Goal: Task Accomplishment & Management: Manage account settings

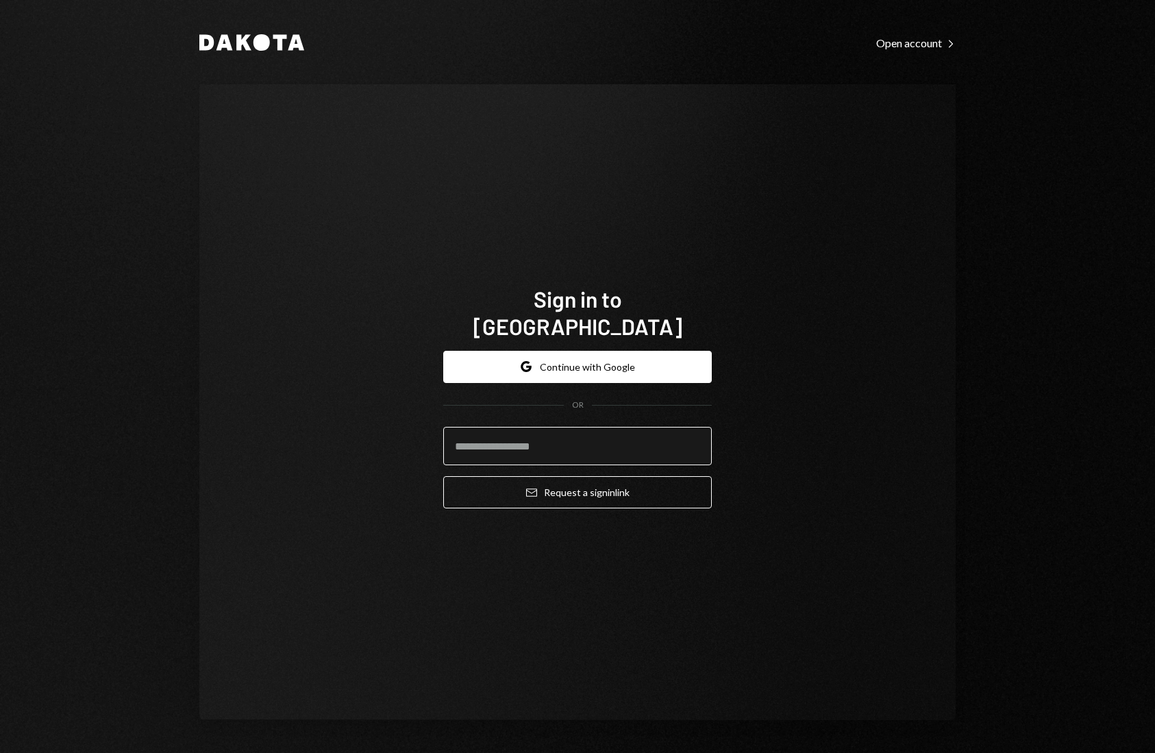
type input "**********"
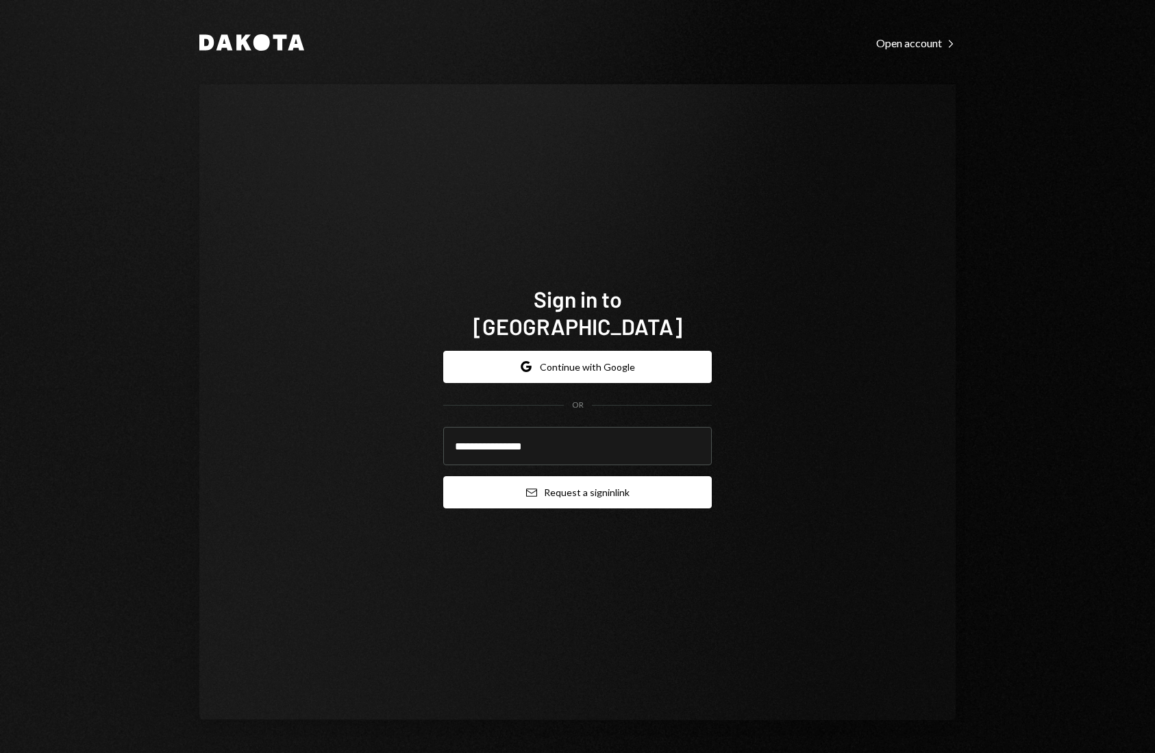
click at [613, 478] on button "Email Request a sign in link" at bounding box center [577, 492] width 269 height 32
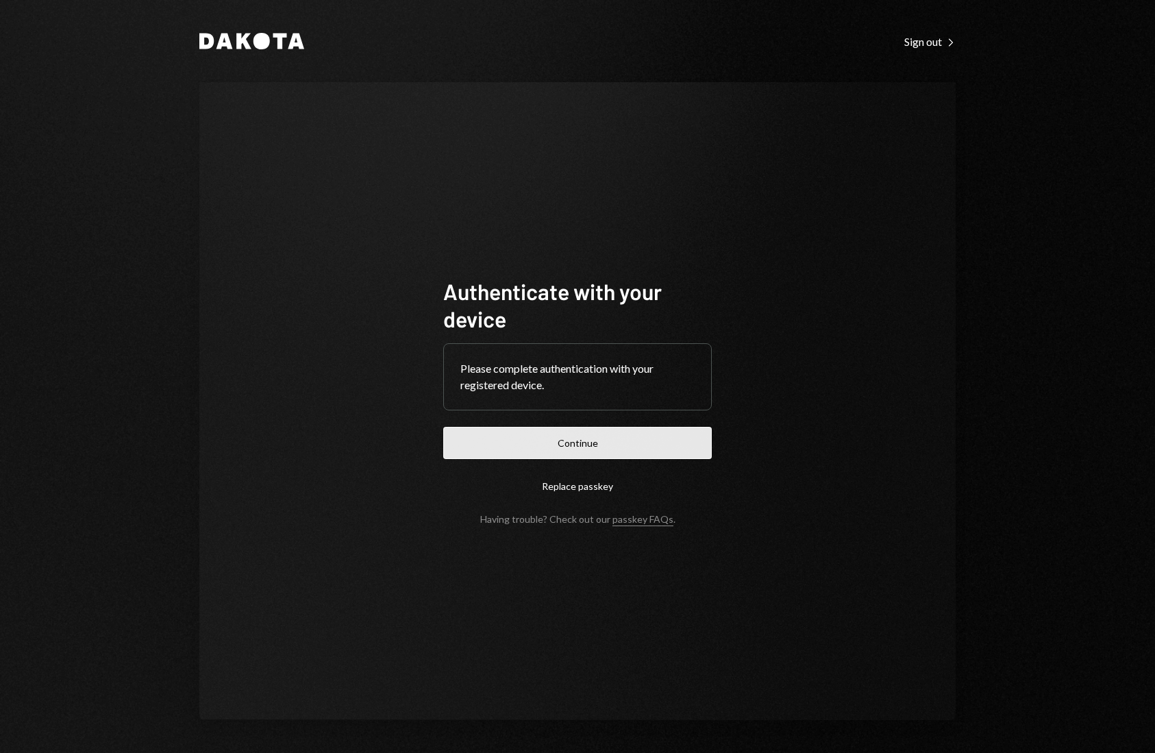
click at [641, 445] on button "Continue" at bounding box center [577, 443] width 269 height 32
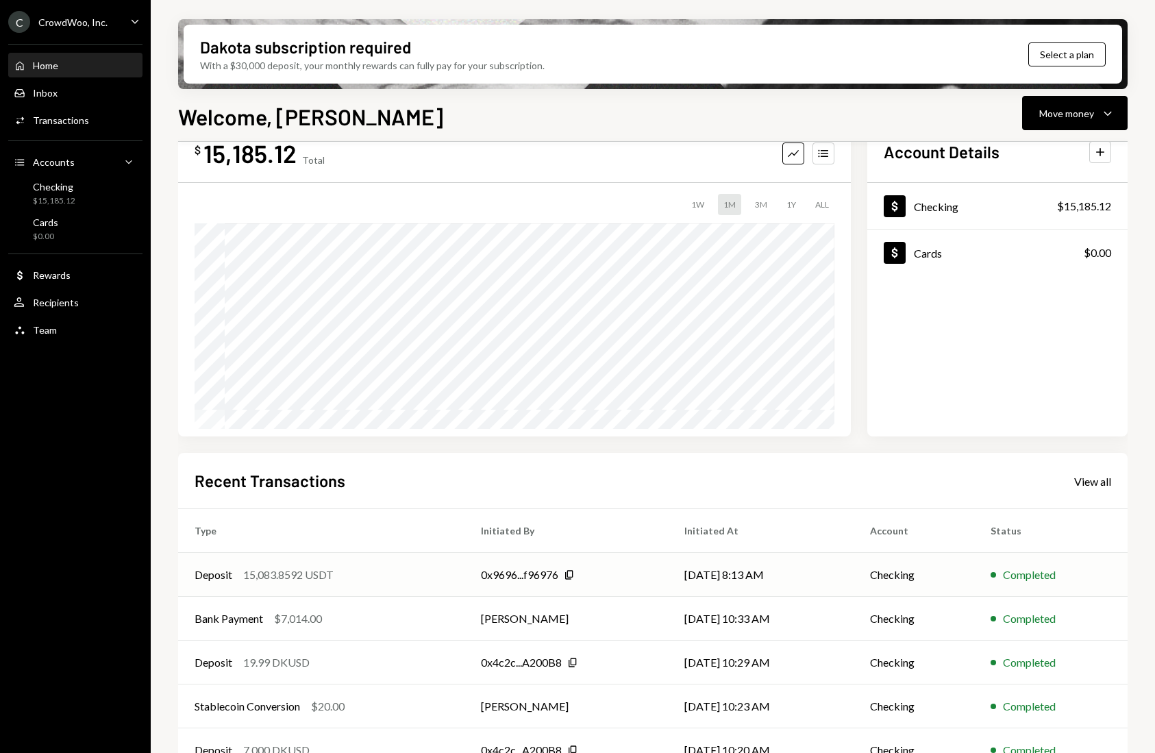
click at [332, 578] on div "15,083.8592 USDT" at bounding box center [288, 575] width 90 height 16
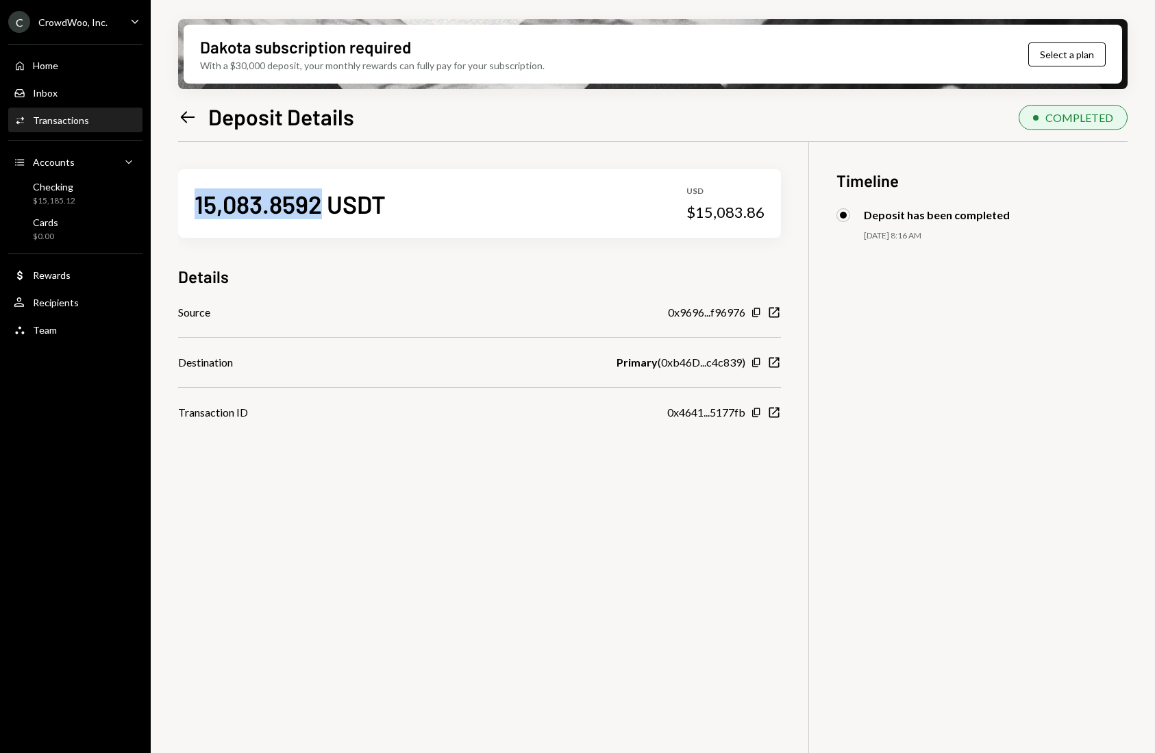
drag, startPoint x: 322, startPoint y: 207, endPoint x: 197, endPoint y: 207, distance: 125.4
click at [197, 207] on div "15,083.8592 USDT" at bounding box center [290, 203] width 191 height 31
copy div "15,083.8592"
click at [560, 213] on div "15,083.8592 USDT USD $15,083.86" at bounding box center [479, 203] width 603 height 69
click at [52, 187] on div "Checking" at bounding box center [54, 187] width 42 height 12
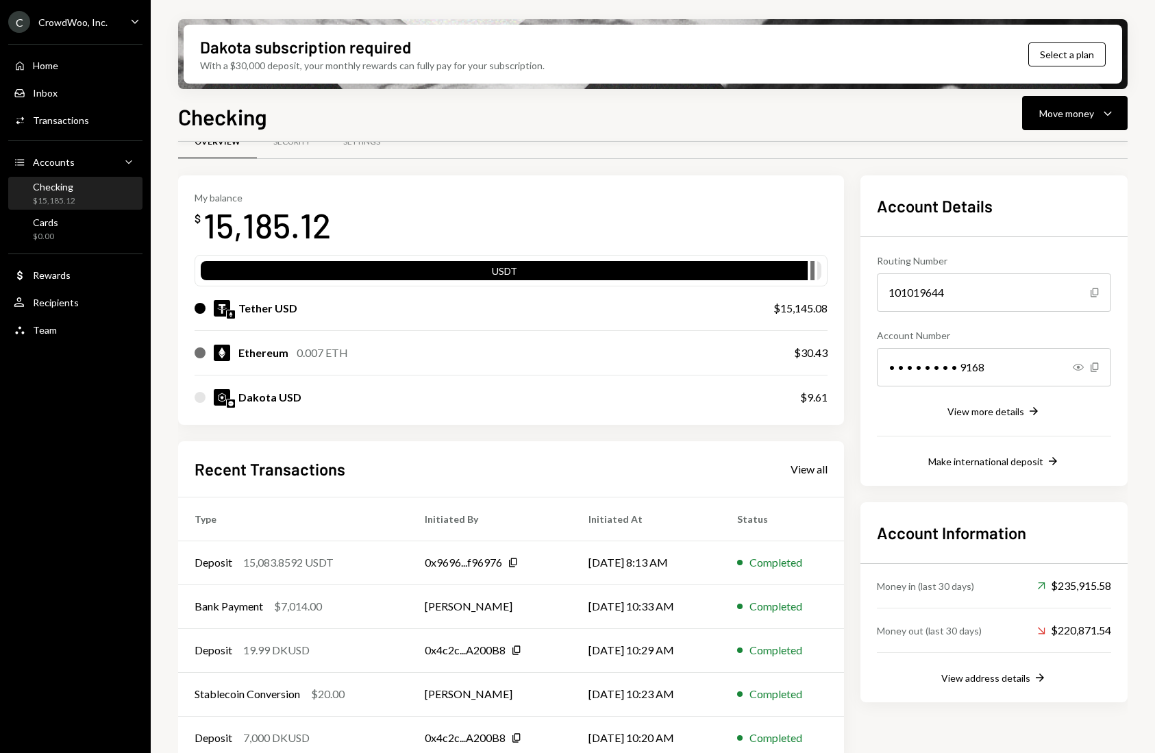
scroll to position [33, 0]
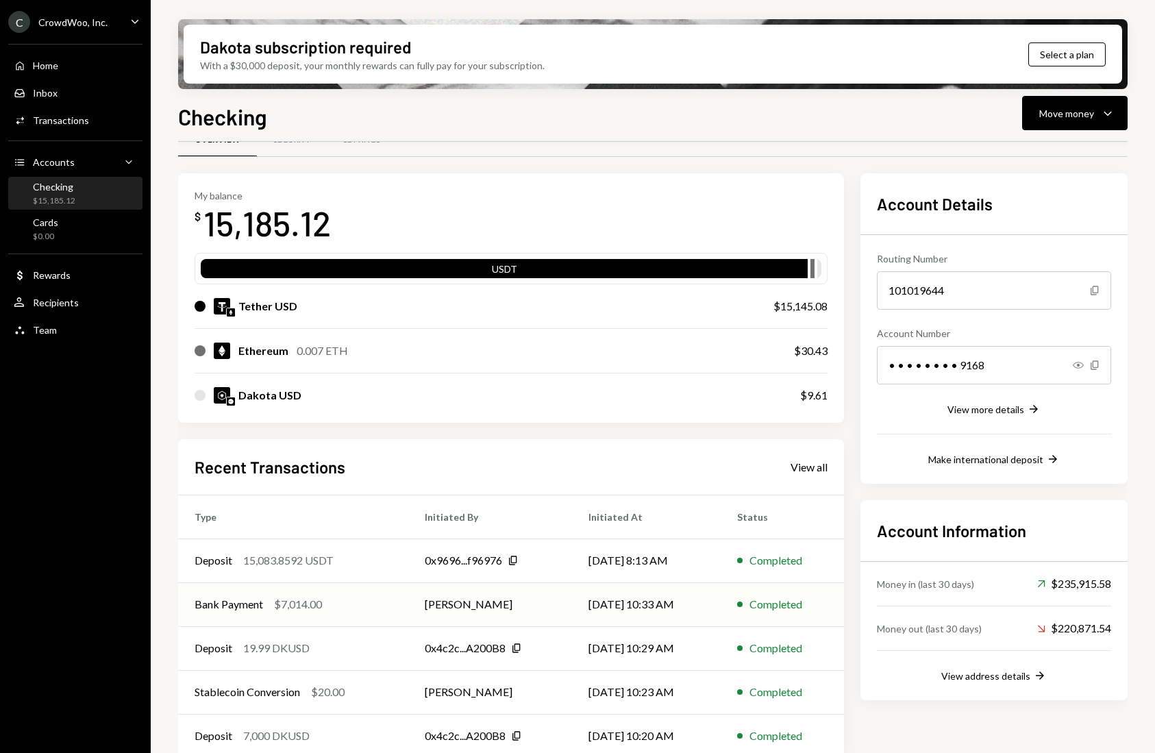
click at [527, 607] on td "[PERSON_NAME]" at bounding box center [490, 604] width 164 height 44
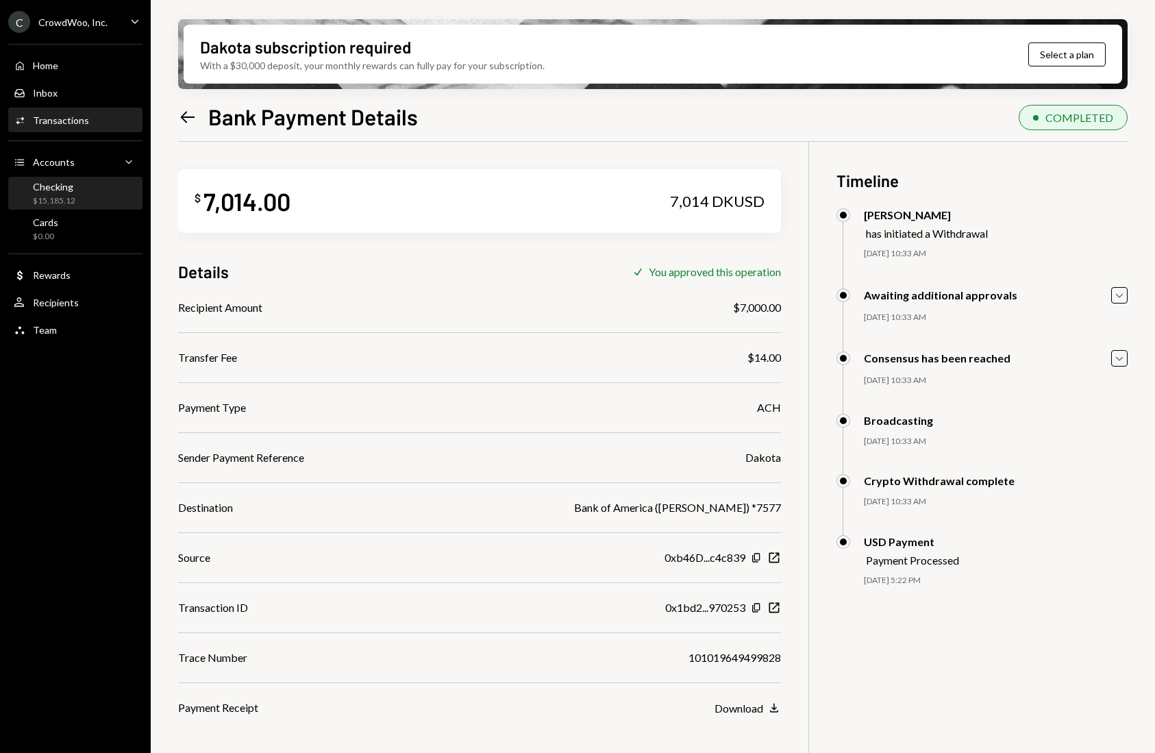
click at [60, 196] on div "$15,185.12" at bounding box center [54, 201] width 42 height 12
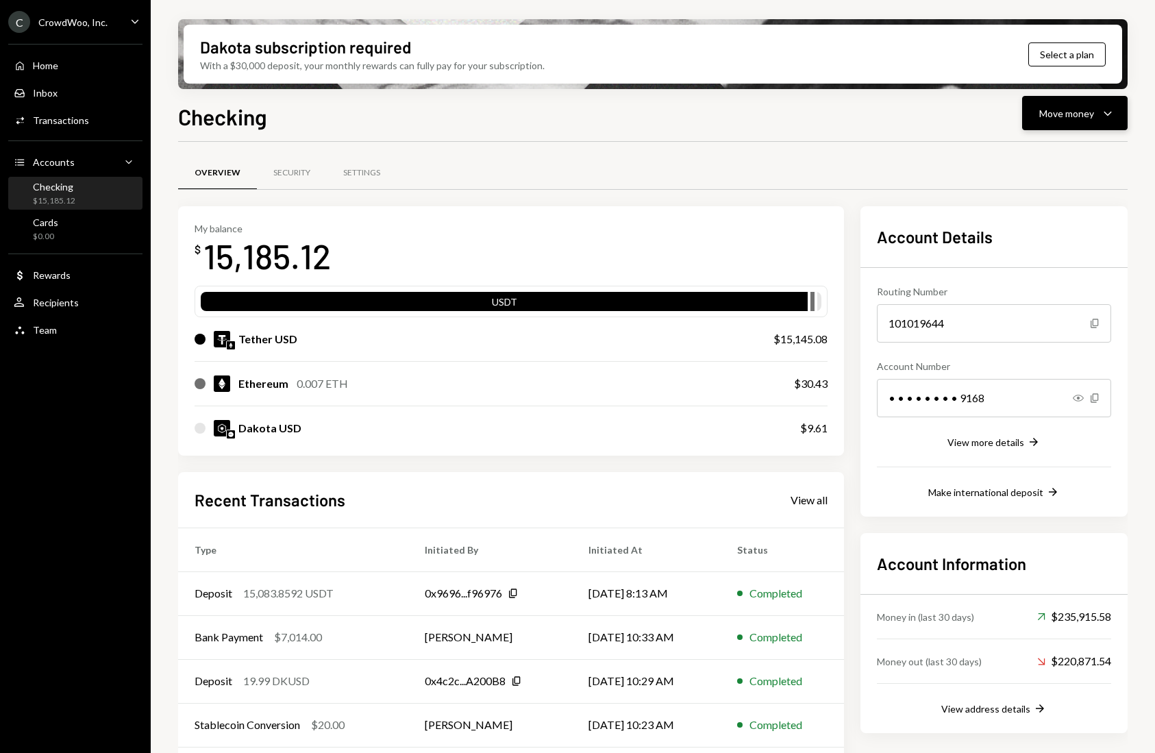
click at [1059, 121] on button "Move money Caret Down" at bounding box center [1075, 113] width 106 height 34
click at [1021, 258] on div "Swap stablecoins" at bounding box center [1064, 258] width 100 height 14
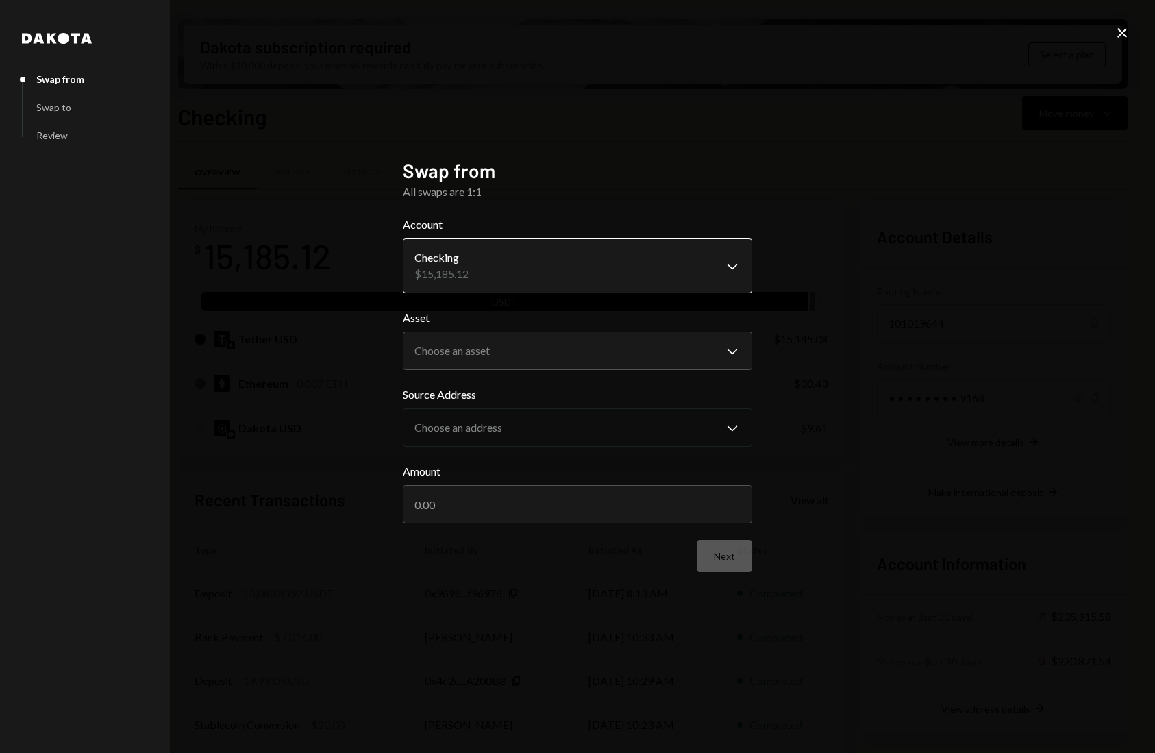
click at [504, 273] on body "C CrowdWoo, Inc. Caret Down Home Home Inbox Inbox Activities Transactions Accou…" at bounding box center [577, 376] width 1155 height 753
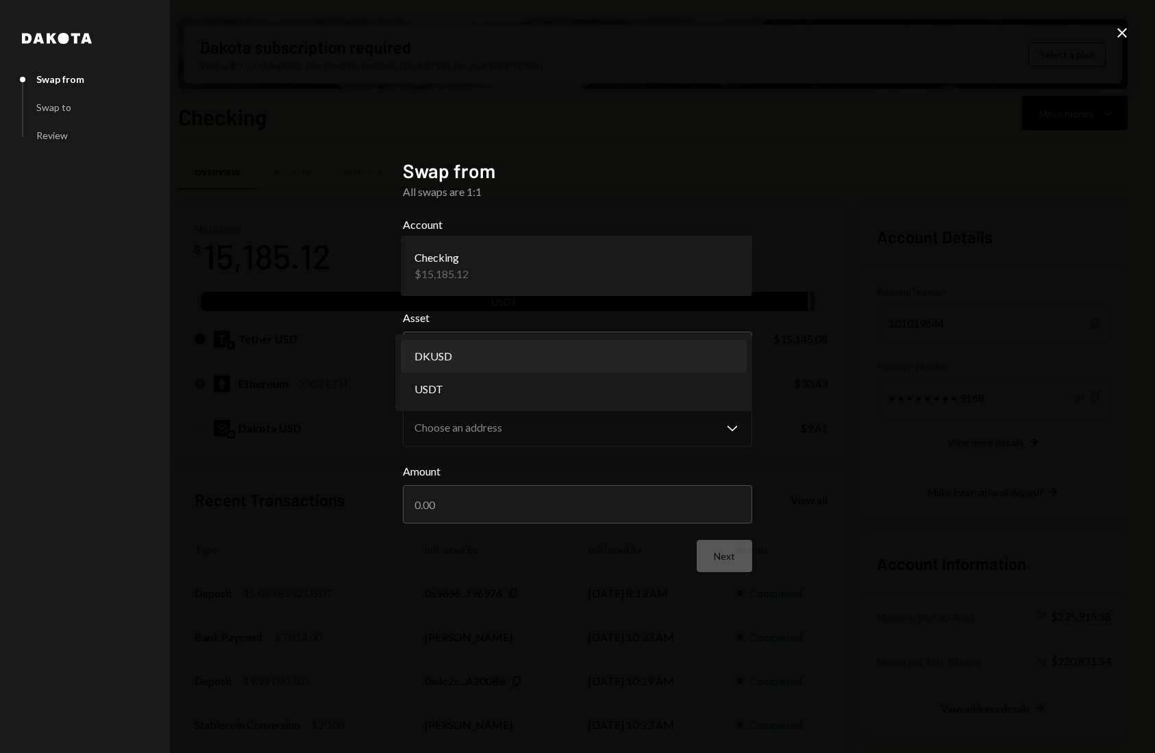
click at [480, 348] on body "C CrowdWoo, Inc. Caret Down Home Home Inbox Inbox Activities Transactions Accou…" at bounding box center [577, 376] width 1155 height 753
select select "****"
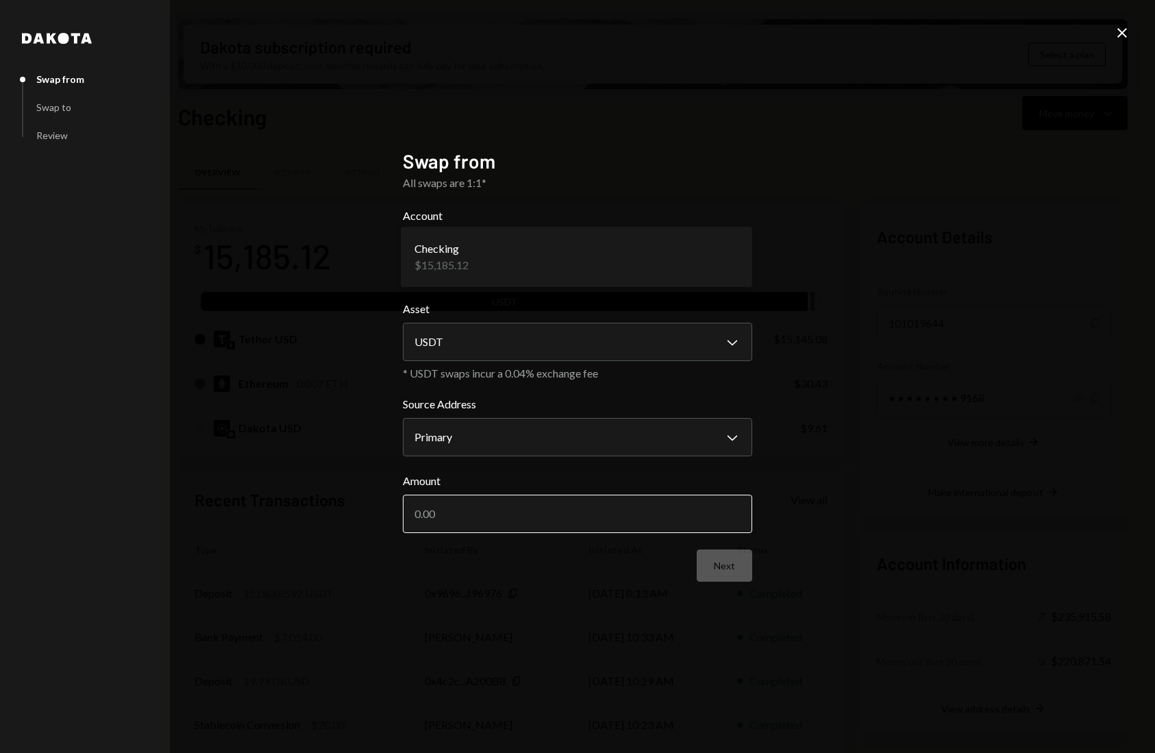
click at [469, 514] on input "Amount" at bounding box center [577, 514] width 349 height 38
click at [477, 510] on input "Amount" at bounding box center [577, 514] width 349 height 38
paste input "15083.86"
click at [421, 512] on input "15083.86" at bounding box center [577, 514] width 349 height 38
type input "15083.86"
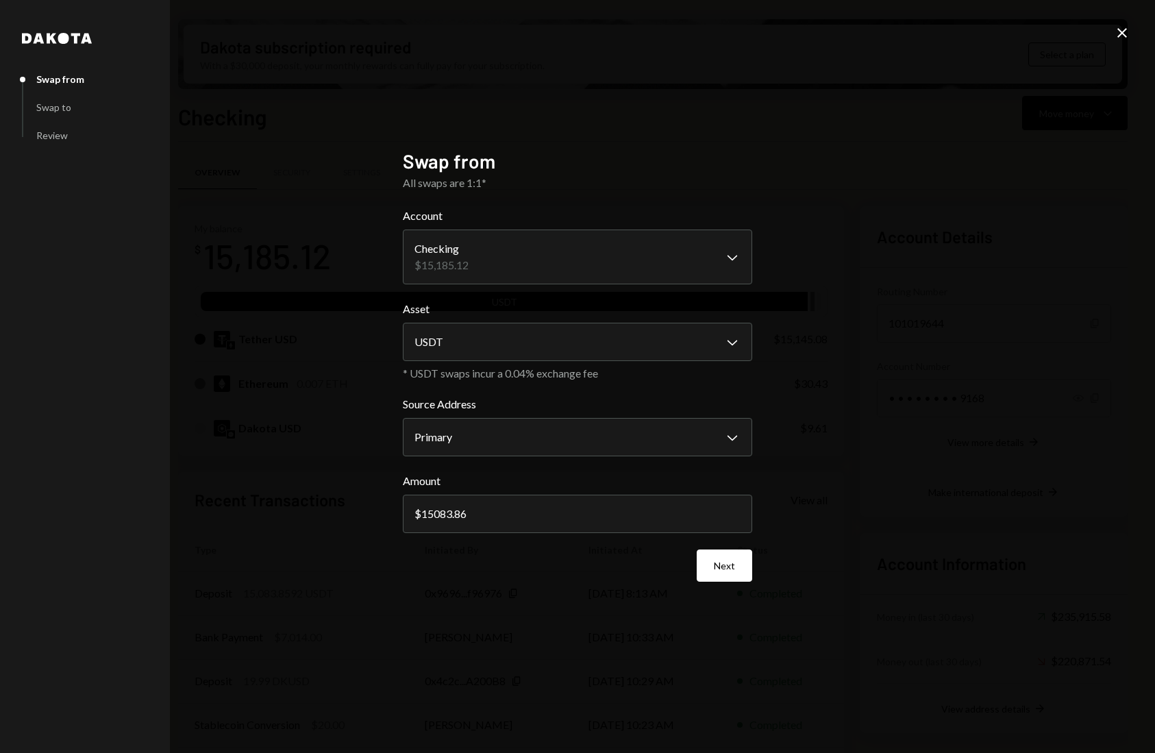
click at [1119, 33] on icon "Close" at bounding box center [1122, 33] width 16 height 16
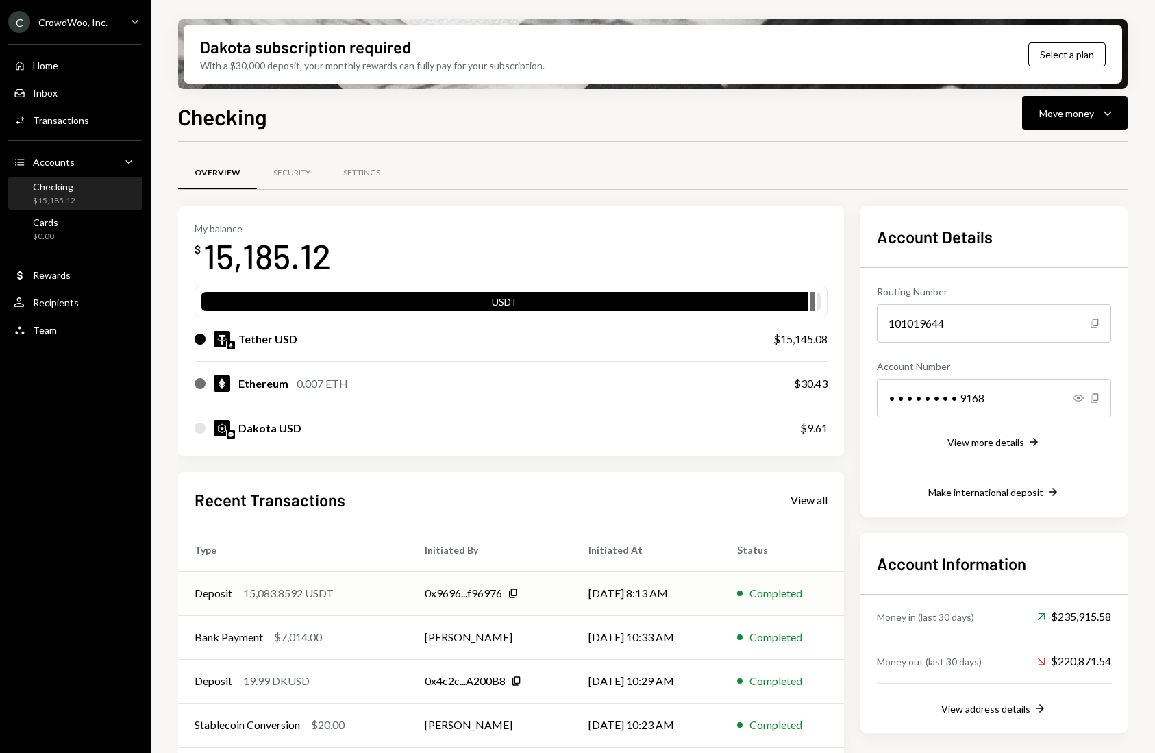
click at [244, 595] on div "15,083.8592 USDT" at bounding box center [288, 593] width 90 height 16
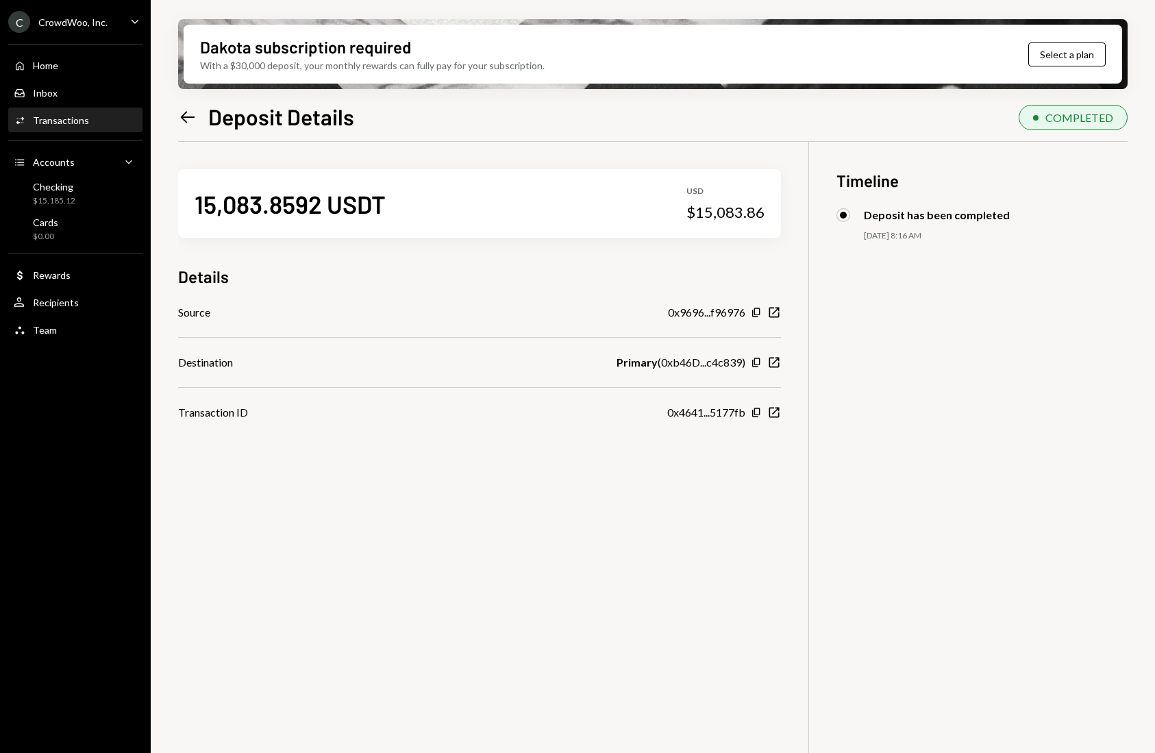
click at [276, 596] on div "15,083.8592 USDT USD $15,083.86 Details Source 0x9696...f96976 Copy New Window …" at bounding box center [653, 518] width 950 height 753
drag, startPoint x: 767, startPoint y: 213, endPoint x: 697, endPoint y: 214, distance: 70.6
click at [697, 214] on div "15,083.8592 USDT USD $15,083.86" at bounding box center [479, 203] width 603 height 69
click at [182, 119] on icon "Left Arrow" at bounding box center [187, 117] width 19 height 19
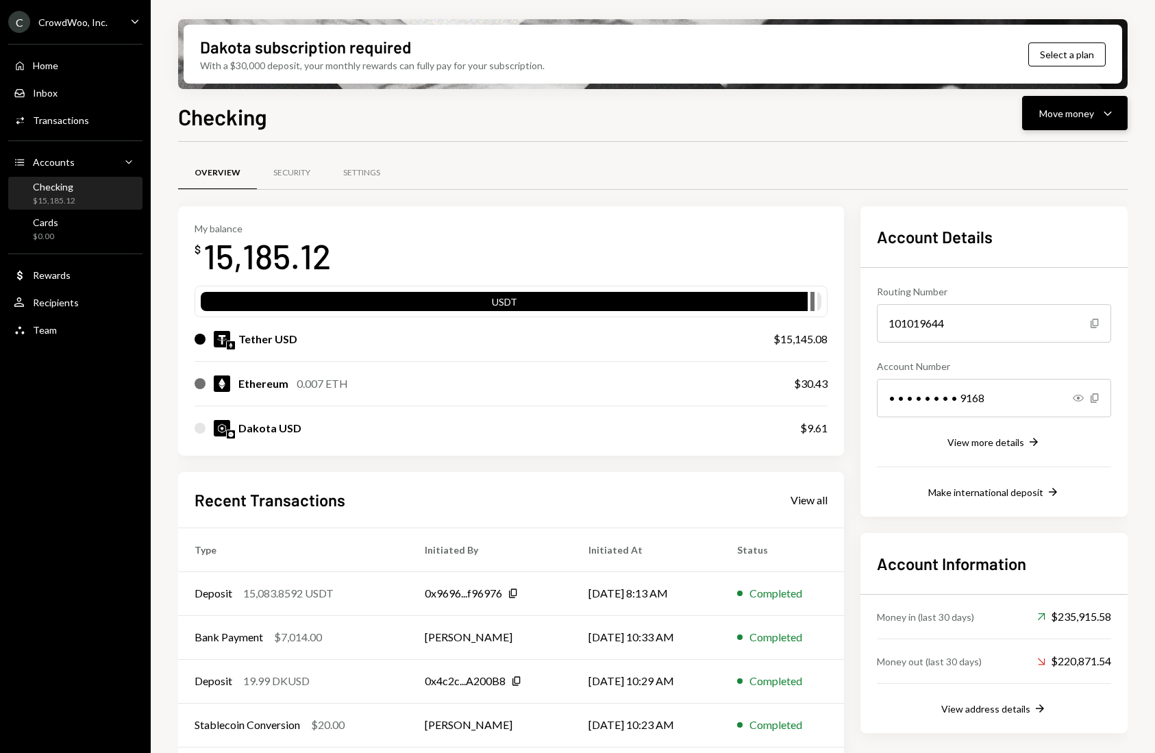
click at [1042, 117] on div "Move money" at bounding box center [1066, 113] width 55 height 14
click at [1030, 262] on div "Swap stablecoins" at bounding box center [1064, 258] width 100 height 14
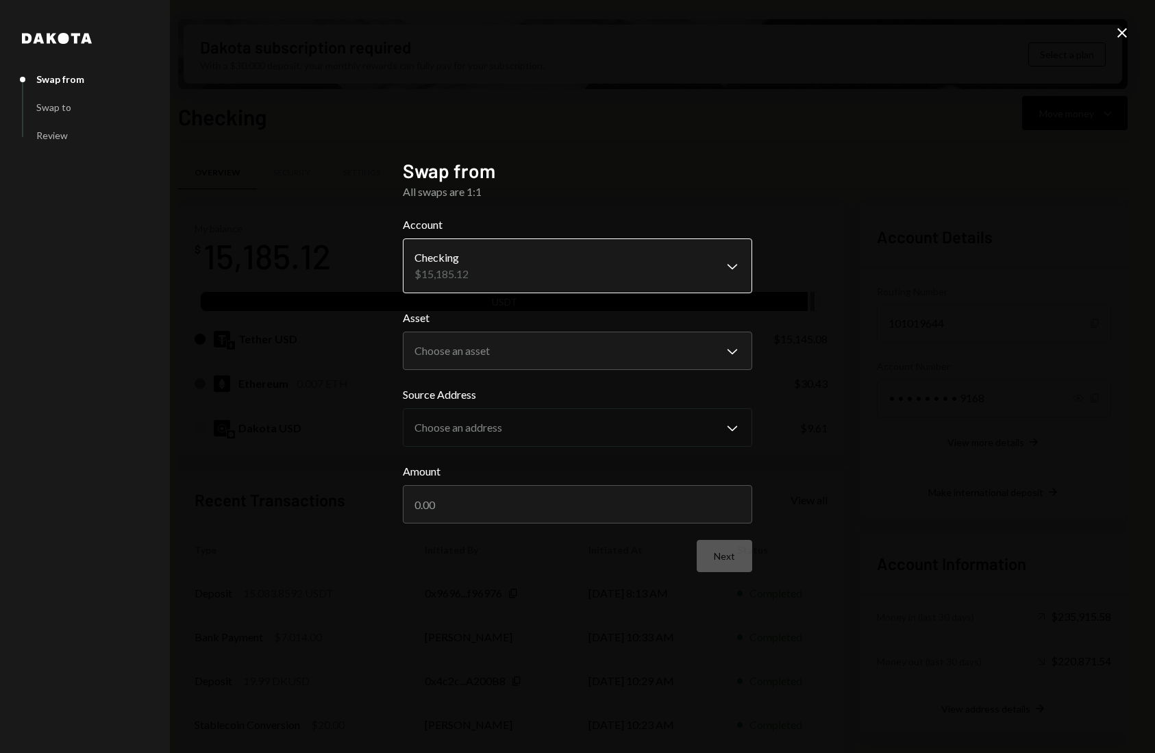
click at [456, 266] on body "C CrowdWoo, Inc. Caret Down Home Home Inbox Inbox Activities Transactions Accou…" at bounding box center [577, 376] width 1155 height 753
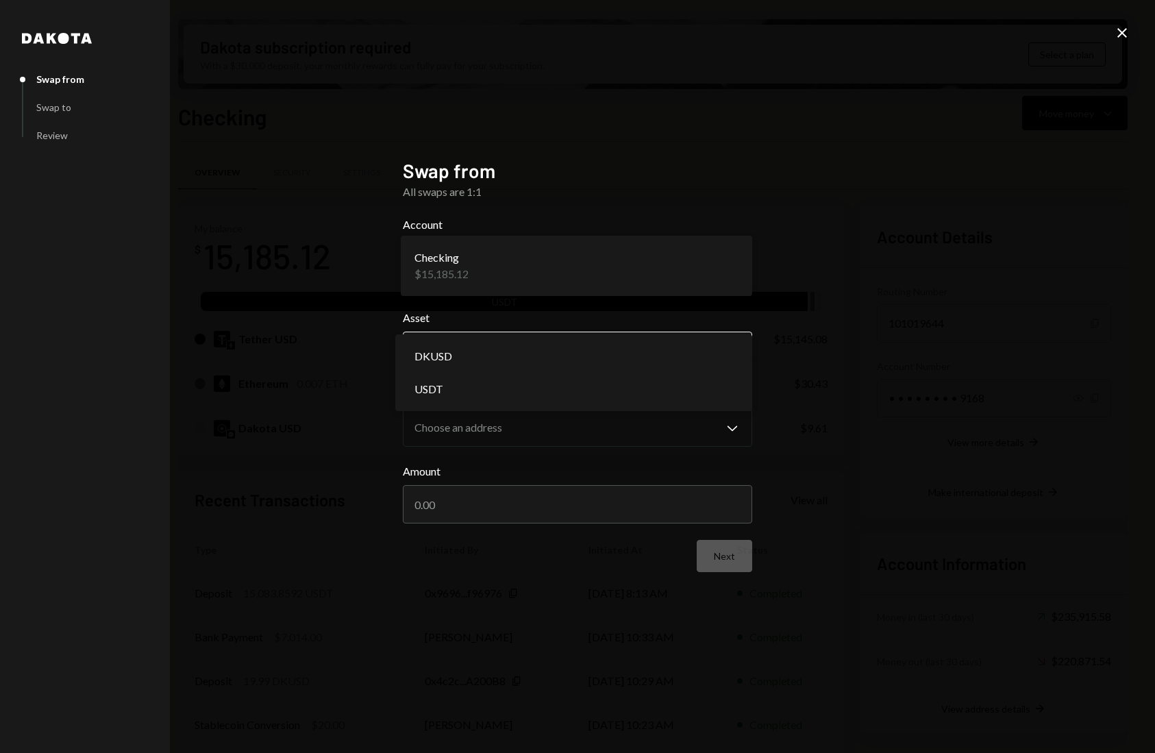
click at [462, 341] on body "C CrowdWoo, Inc. Caret Down Home Home Inbox Inbox Activities Transactions Accou…" at bounding box center [577, 376] width 1155 height 753
select select "****"
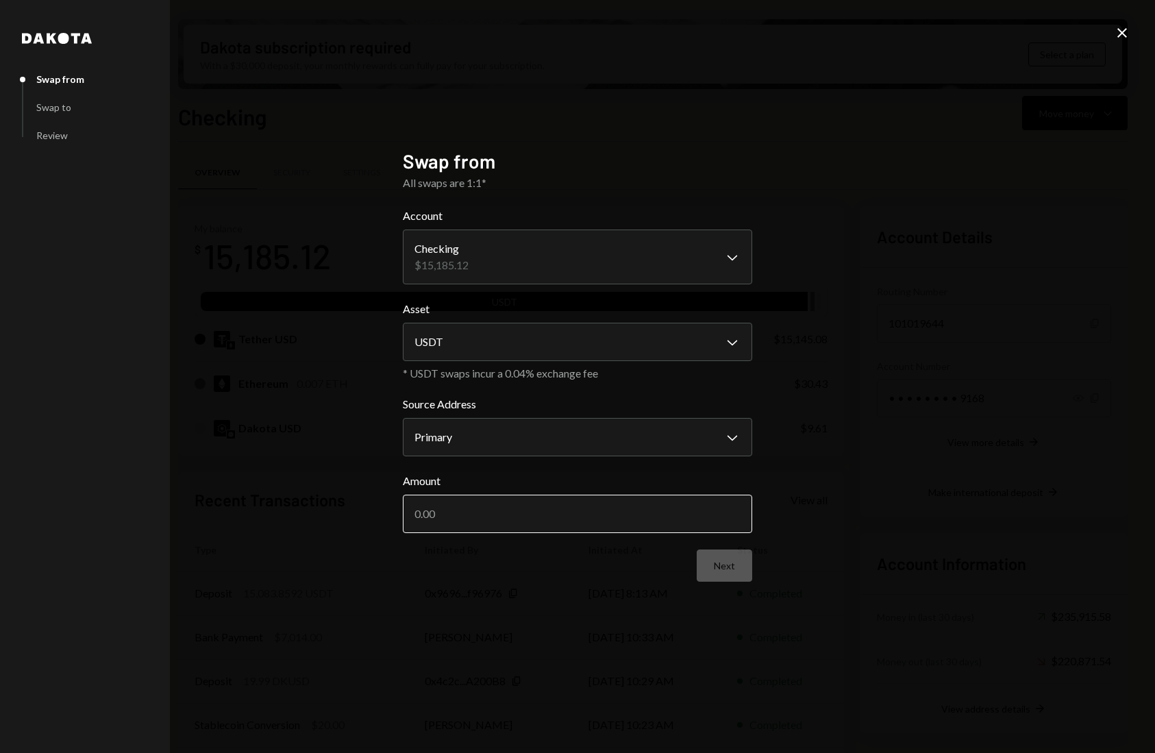
click at [484, 501] on input "Amount" at bounding box center [577, 514] width 349 height 38
click at [501, 512] on input "Amount" at bounding box center [577, 514] width 349 height 38
type input "15083.85"
click at [514, 568] on div "Next" at bounding box center [577, 565] width 349 height 32
click at [723, 569] on button "Next" at bounding box center [724, 565] width 55 height 32
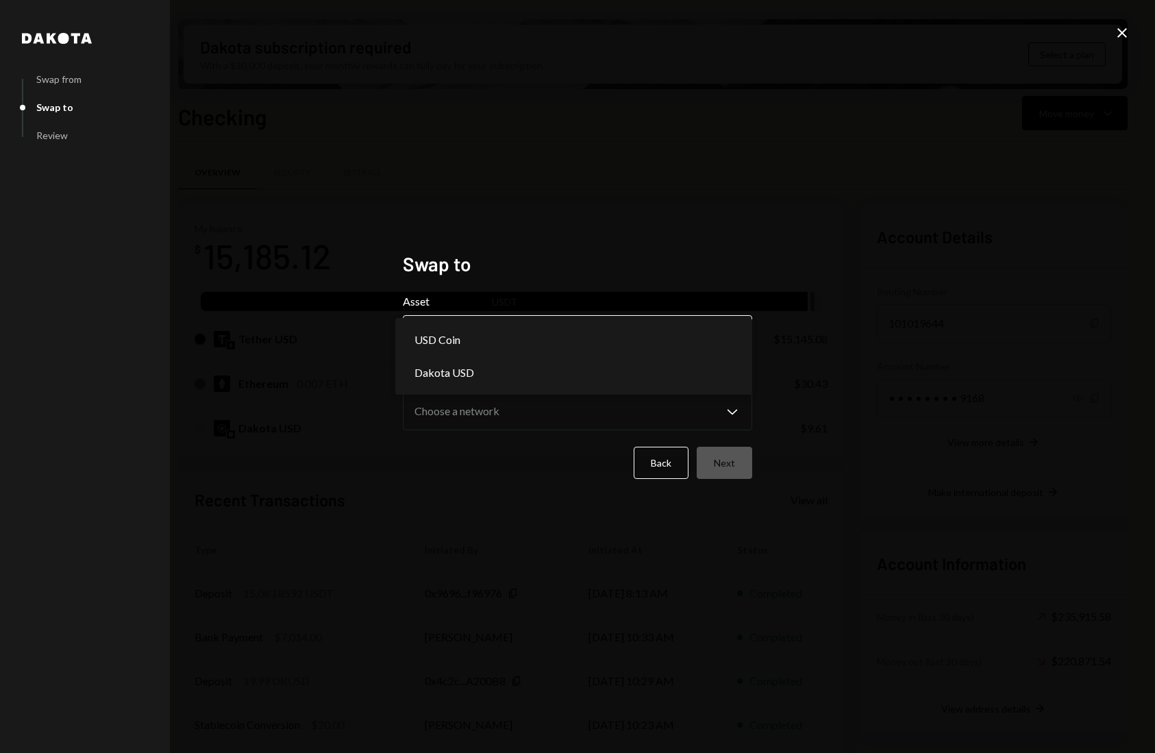
click at [520, 347] on body "C CrowdWoo, Inc. Caret Down Home Home Inbox Inbox Activities Transactions Accou…" at bounding box center [577, 376] width 1155 height 753
select select "*****"
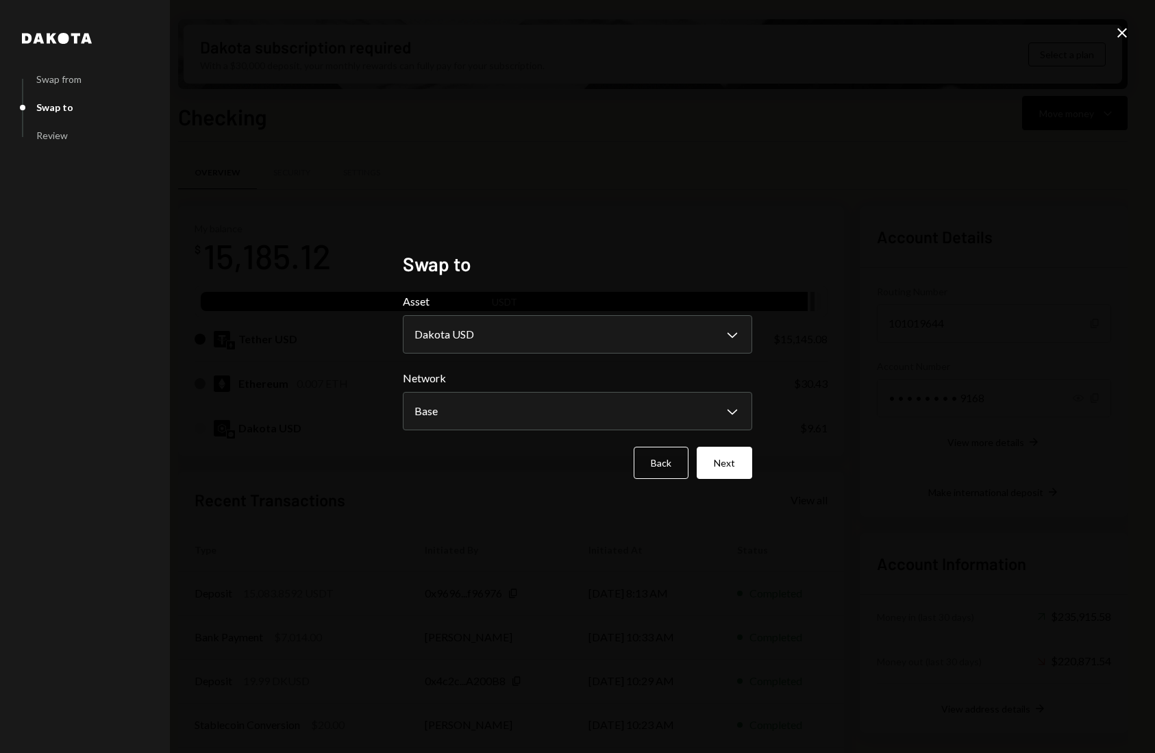
click at [728, 471] on button "Next" at bounding box center [724, 463] width 55 height 32
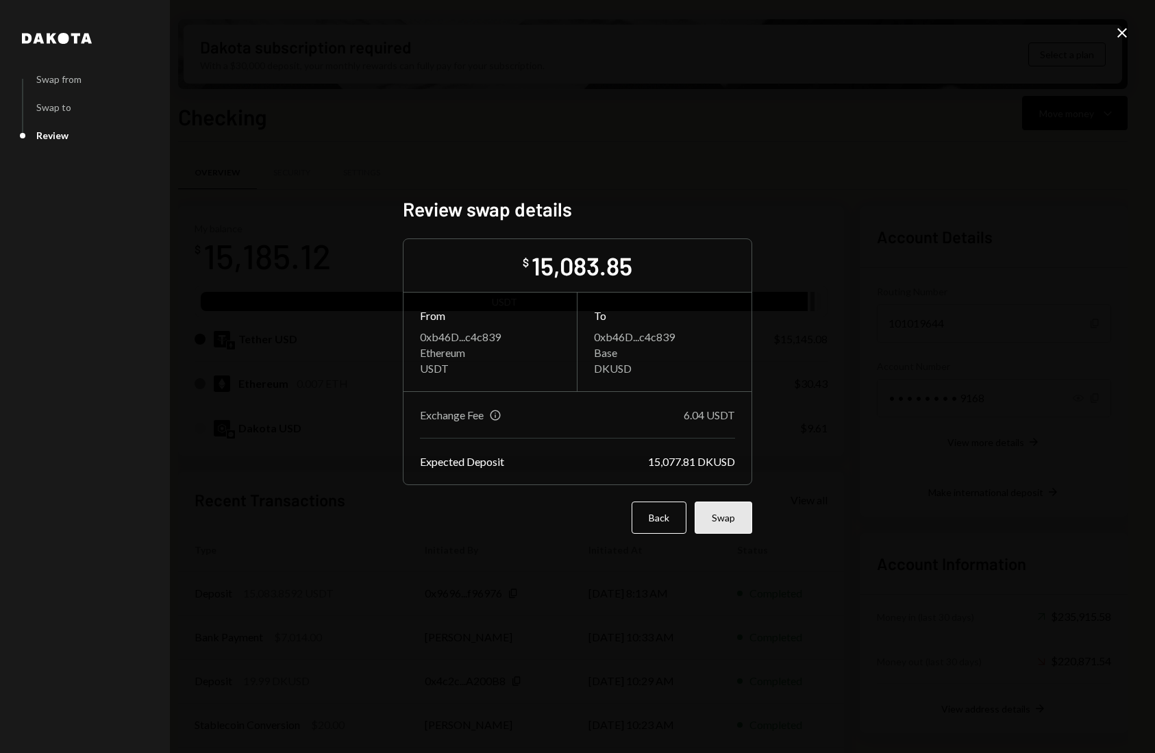
click at [727, 512] on button "Swap" at bounding box center [724, 517] width 58 height 32
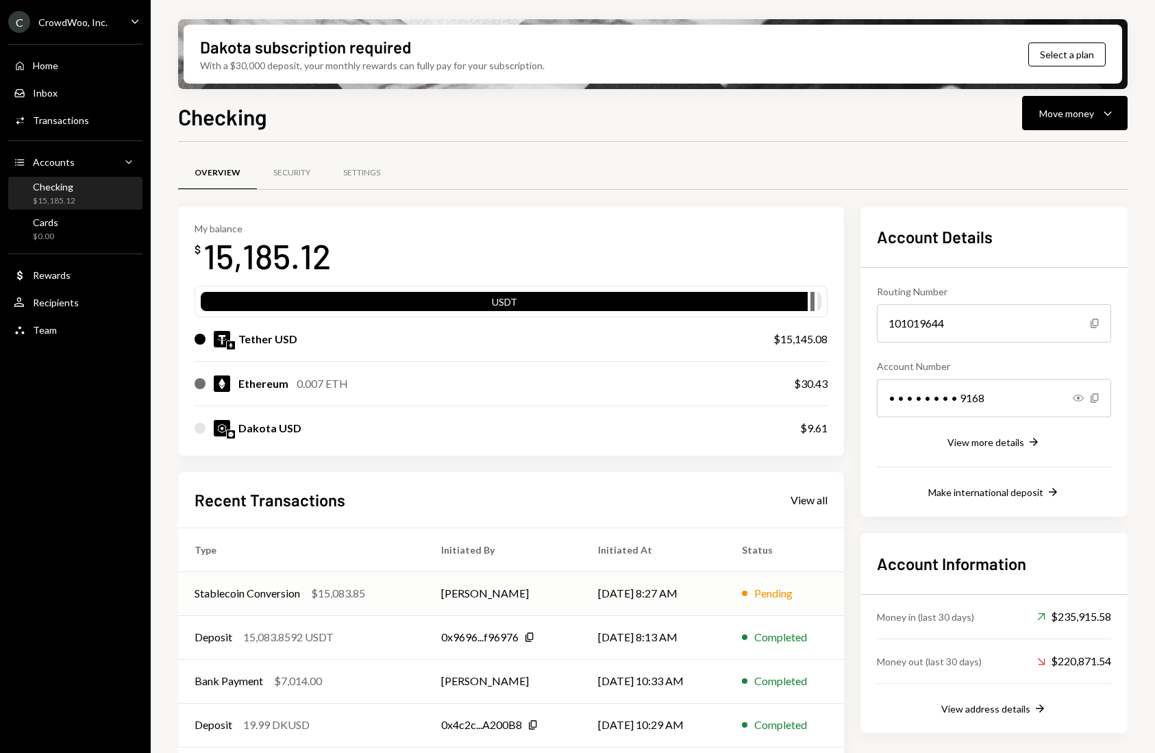
click at [495, 601] on td "[PERSON_NAME]" at bounding box center [504, 593] width 158 height 44
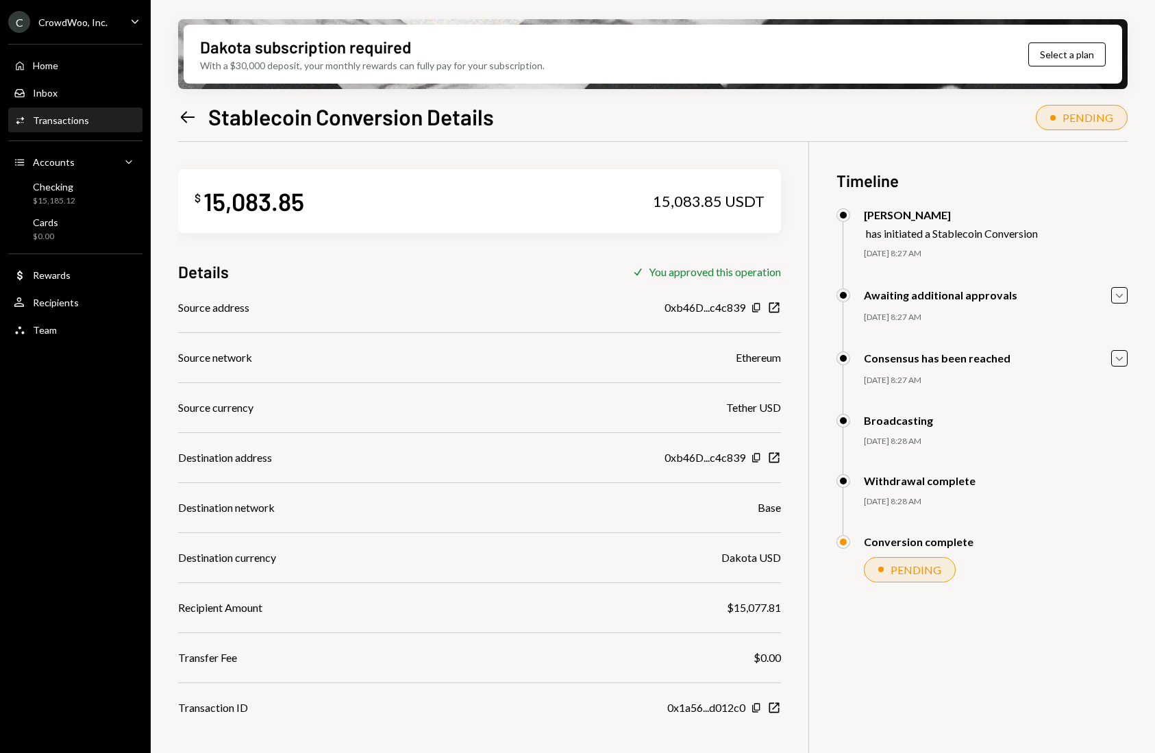
drag, startPoint x: 390, startPoint y: 151, endPoint x: 369, endPoint y: 147, distance: 22.4
click at [383, 149] on div "$ 15,083.85 15,083.85 USDT Details Check You approved this operation Source add…" at bounding box center [479, 429] width 603 height 574
click at [188, 116] on icon "Left Arrow" at bounding box center [187, 117] width 19 height 19
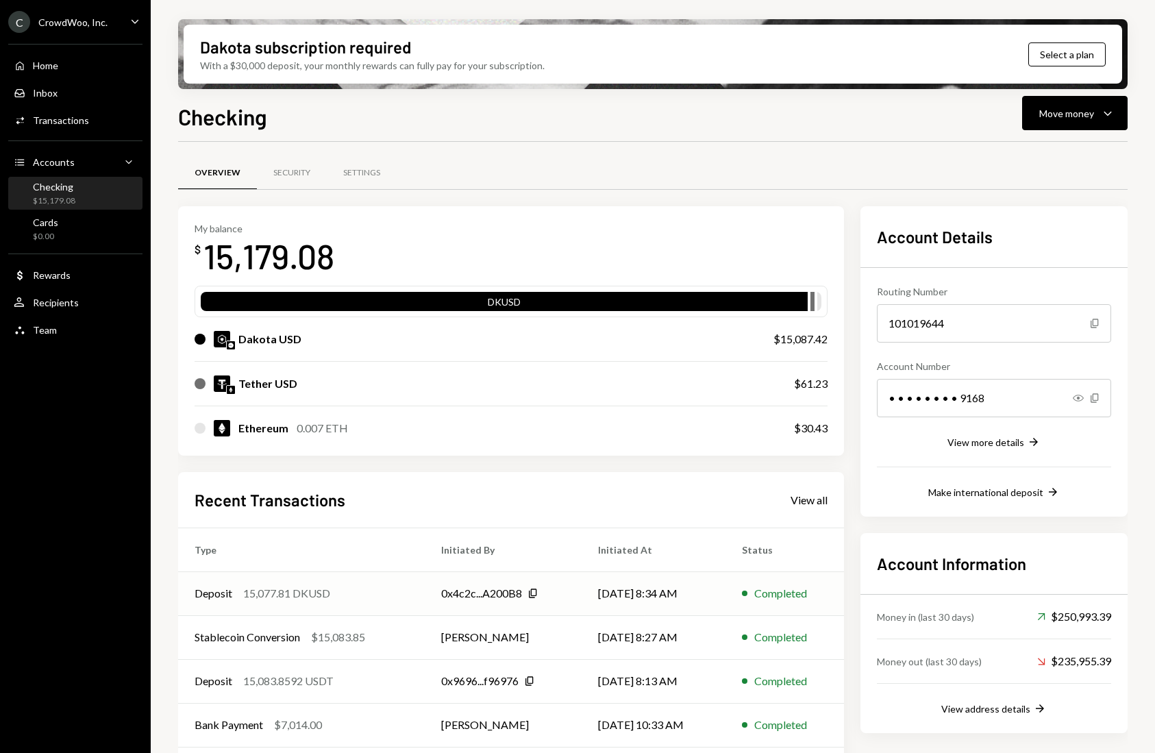
click at [384, 594] on div "Deposit 15,077.81 DKUSD" at bounding box center [302, 593] width 214 height 16
click at [1057, 110] on div "Move money" at bounding box center [1066, 113] width 55 height 14
click at [1041, 154] on div "Send" at bounding box center [1064, 154] width 100 height 14
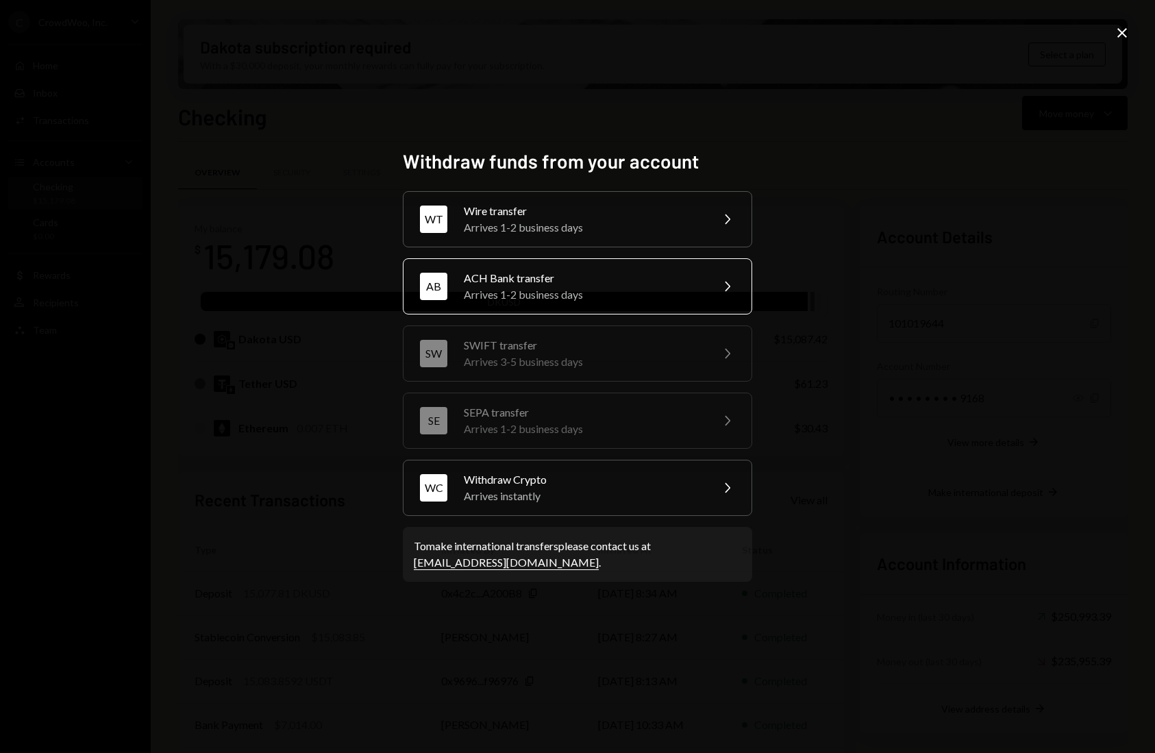
click at [632, 277] on div "ACH Bank transfer" at bounding box center [583, 278] width 238 height 16
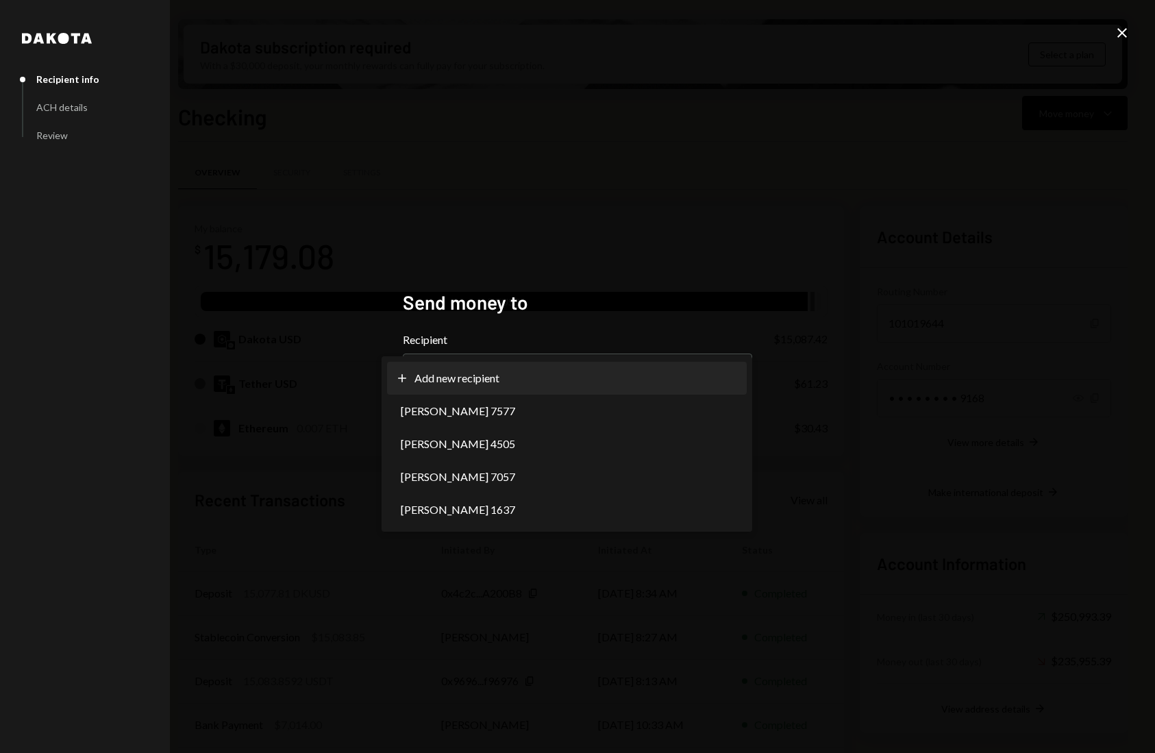
click at [617, 380] on body "C CrowdWoo, Inc. Caret Down Home Home Inbox Inbox Activities Transactions Accou…" at bounding box center [577, 376] width 1155 height 753
select select "**********"
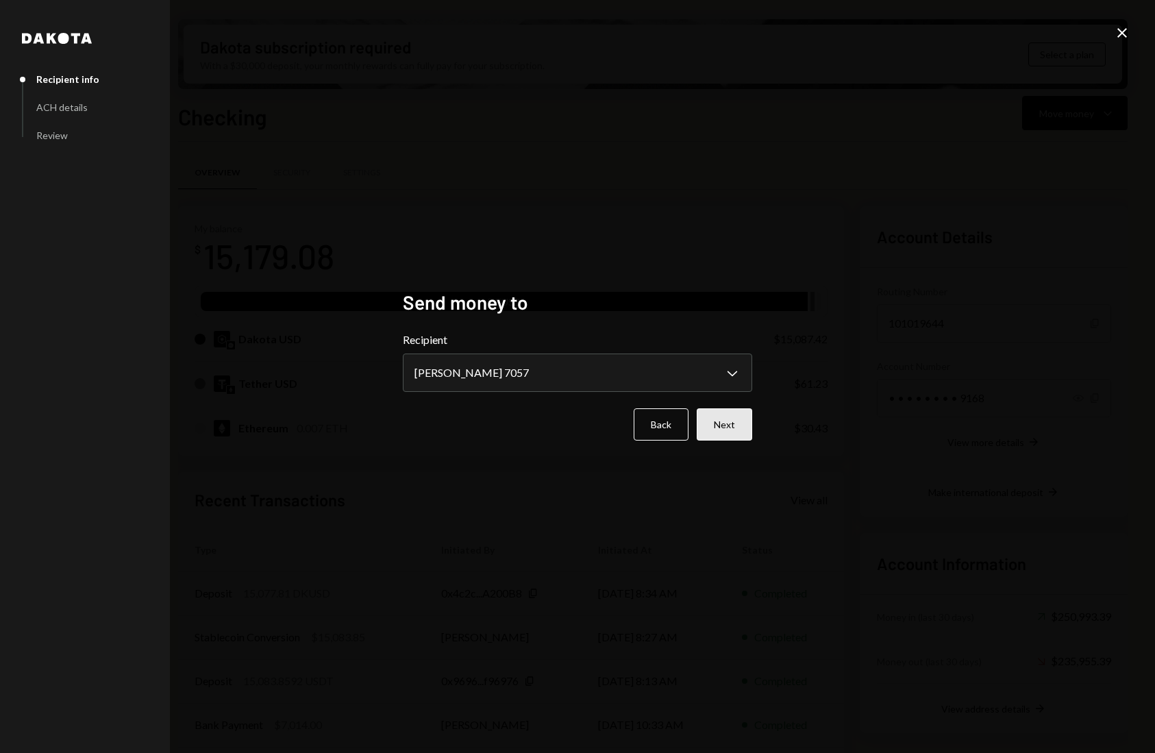
click at [728, 428] on button "Next" at bounding box center [724, 424] width 55 height 32
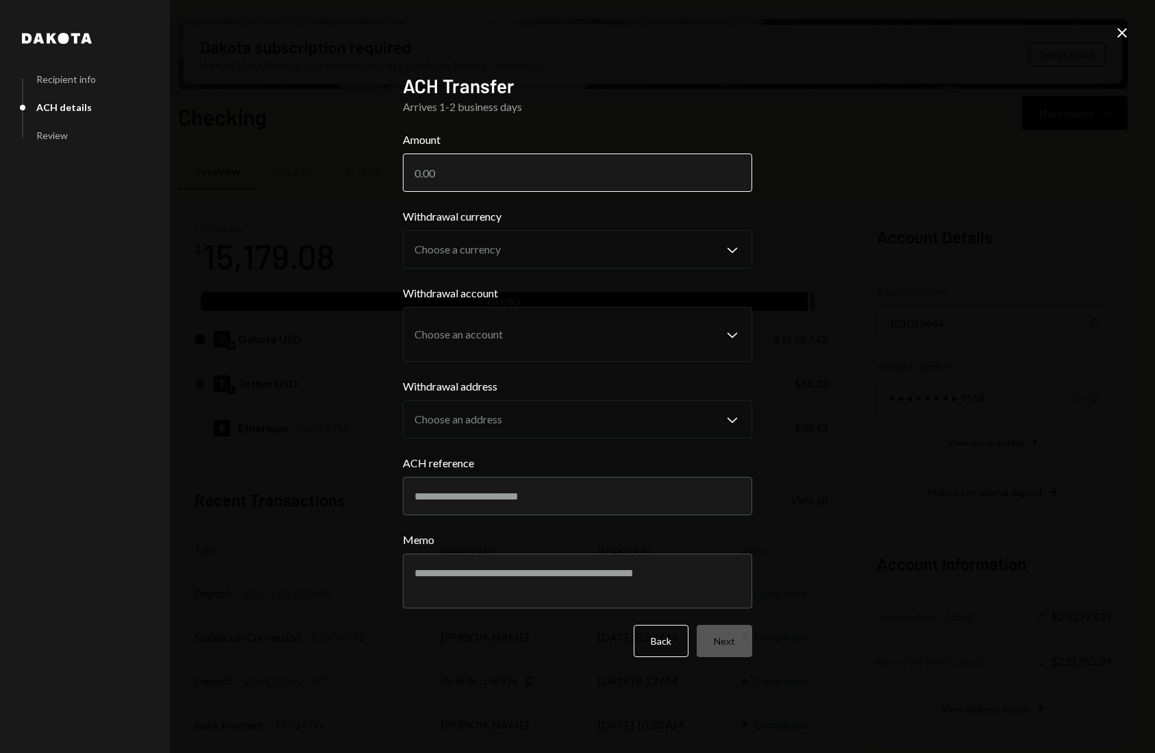
click at [557, 177] on input "Amount" at bounding box center [577, 172] width 349 height 38
click at [440, 173] on input "150000" at bounding box center [577, 172] width 349 height 38
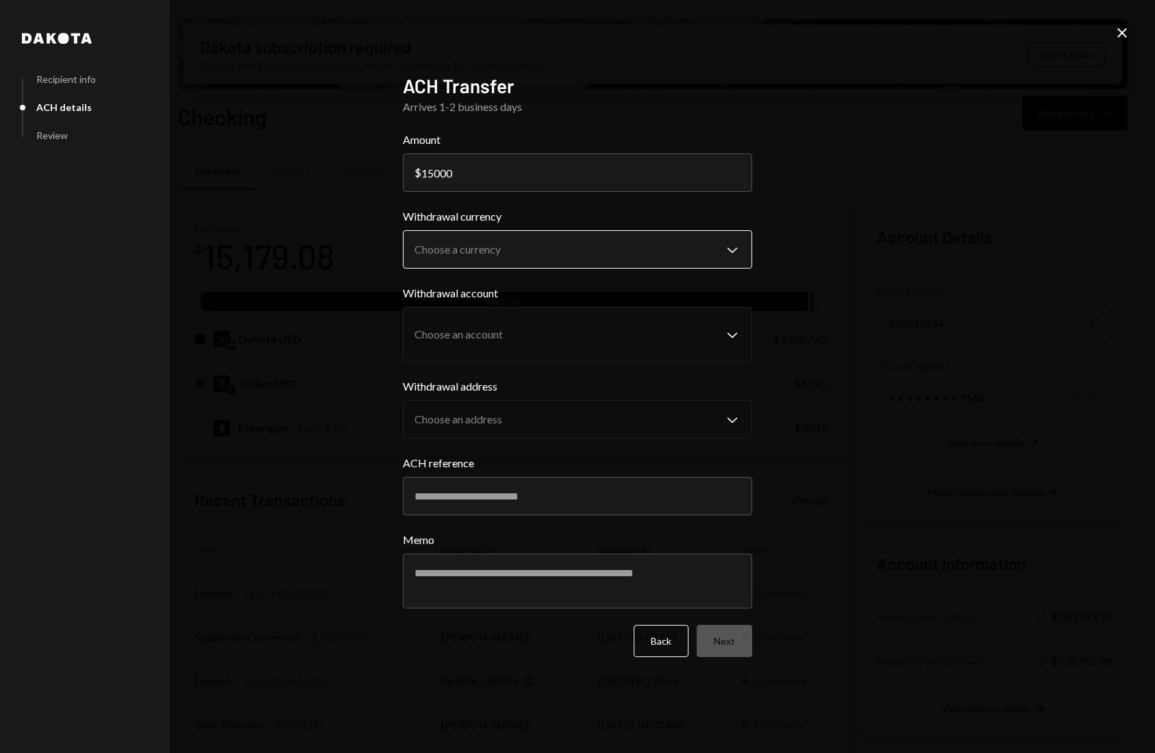
type input "15000"
click at [519, 259] on body "C CrowdWoo, Inc. Caret Down Home Home Inbox Inbox Activities Transactions Accou…" at bounding box center [577, 376] width 1155 height 753
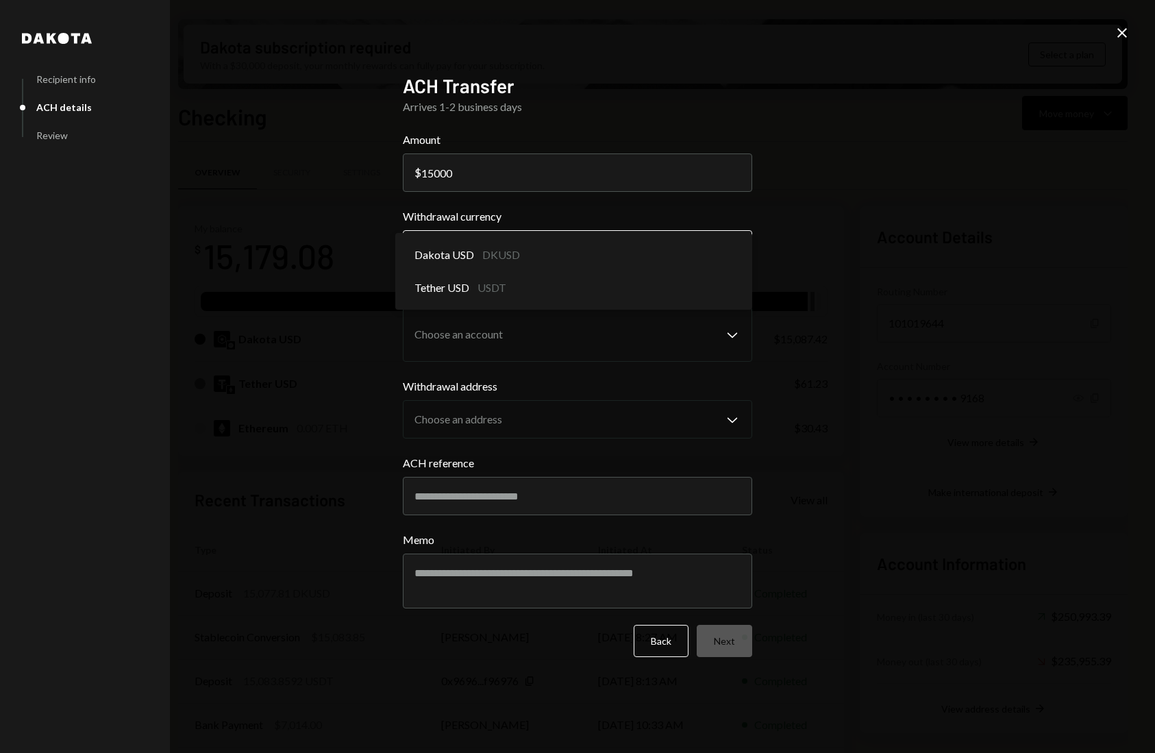
select select "*****"
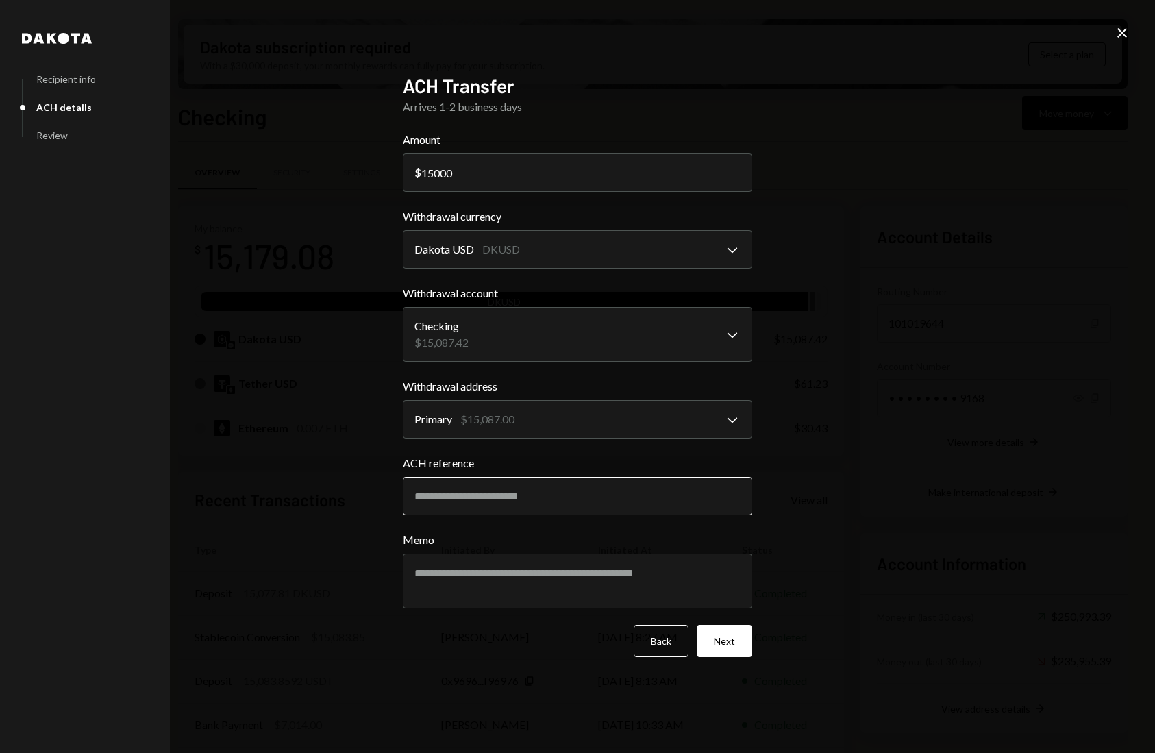
click at [485, 488] on input "ACH reference" at bounding box center [577, 496] width 349 height 38
type input "******"
click at [734, 649] on button "Next" at bounding box center [724, 641] width 55 height 32
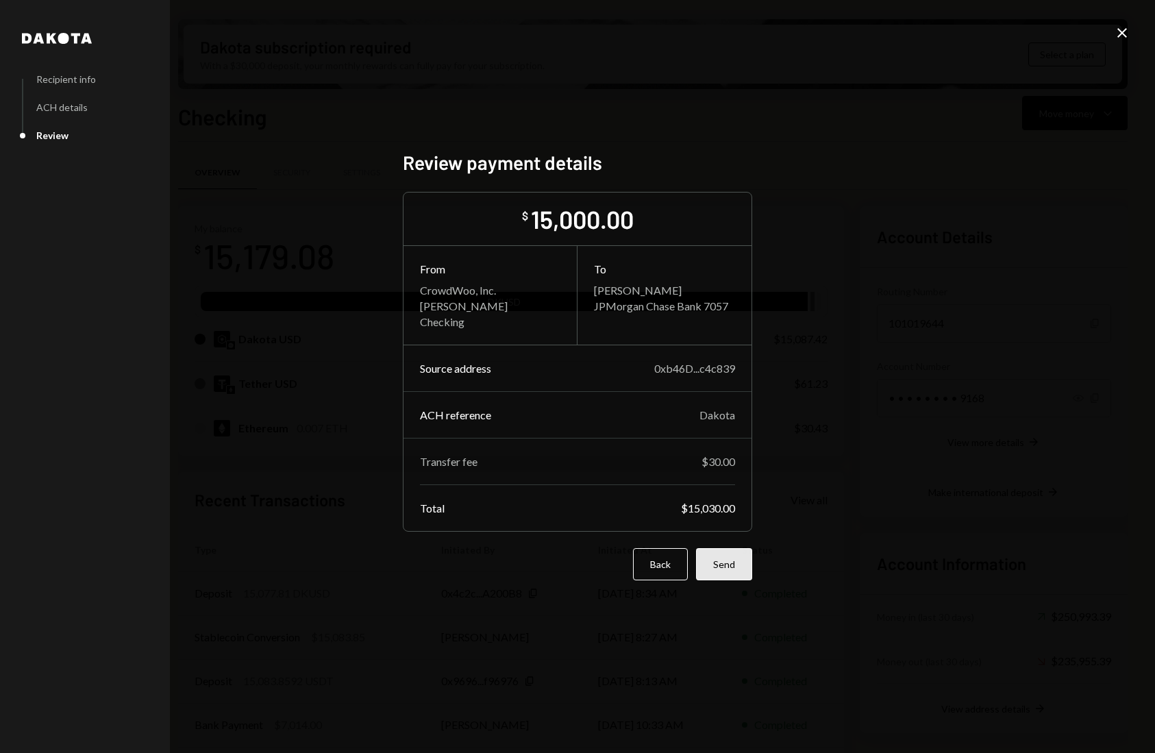
click at [732, 562] on button "Send" at bounding box center [724, 564] width 56 height 32
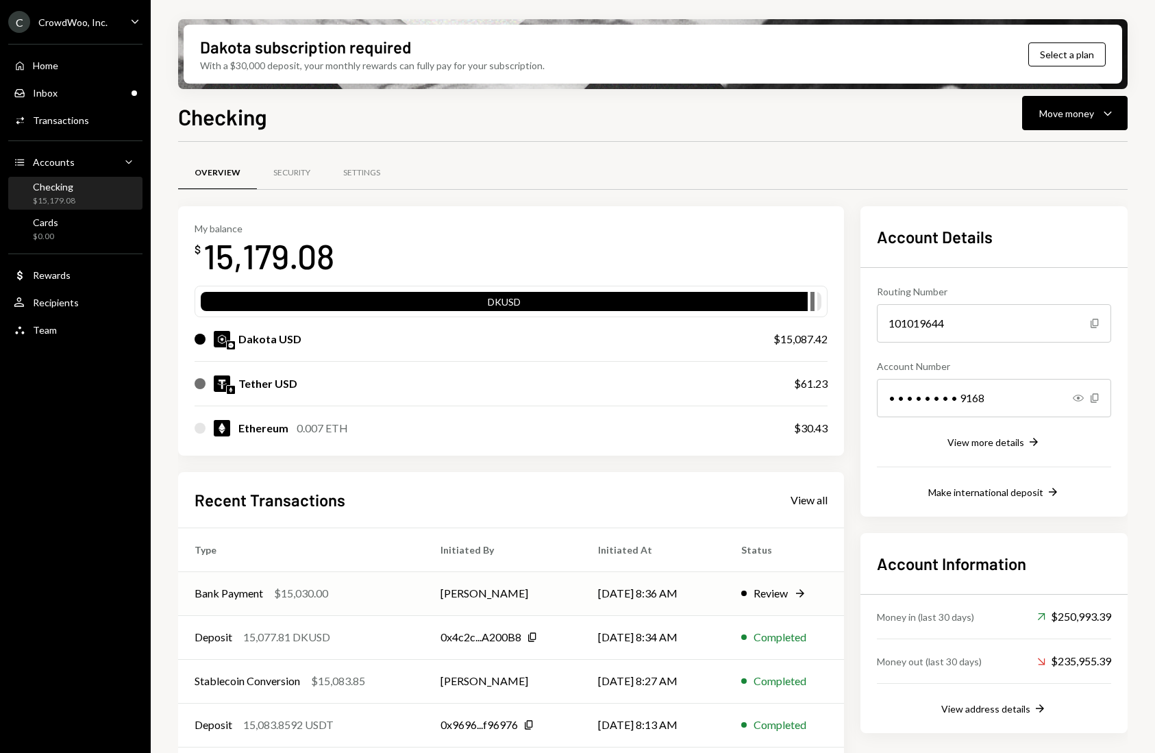
click at [318, 588] on div "$15,030.00" at bounding box center [301, 593] width 54 height 16
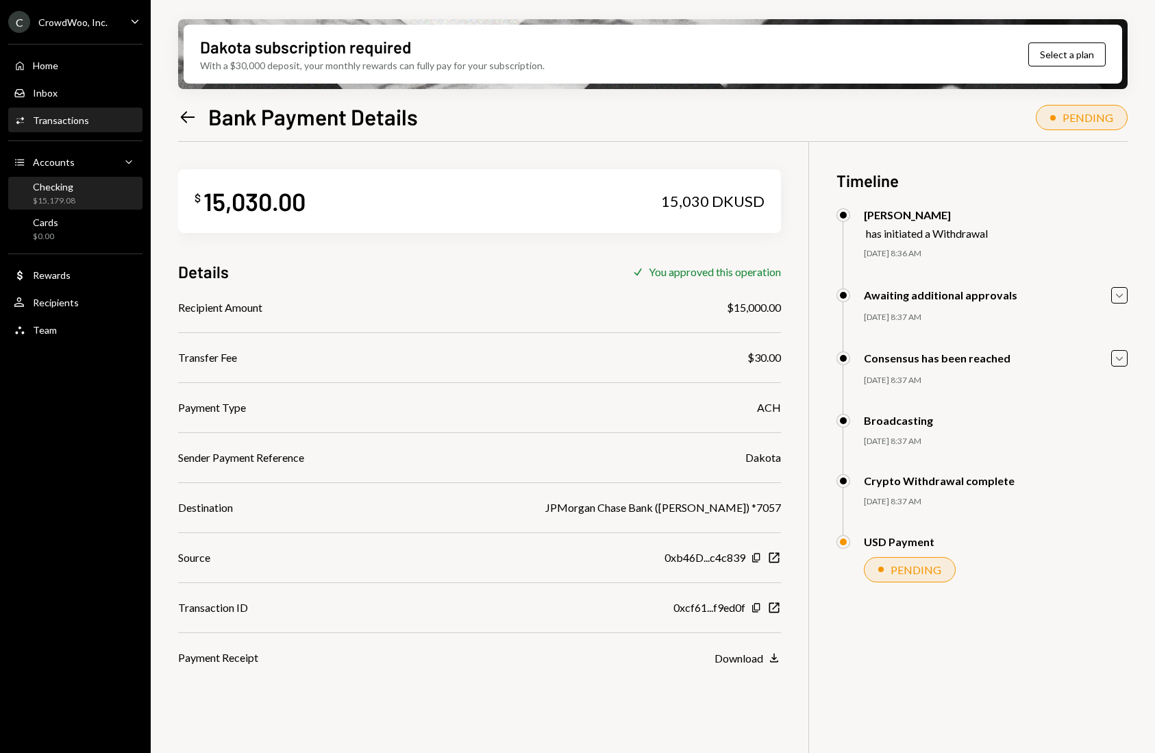
click at [48, 189] on div "Checking" at bounding box center [54, 187] width 42 height 12
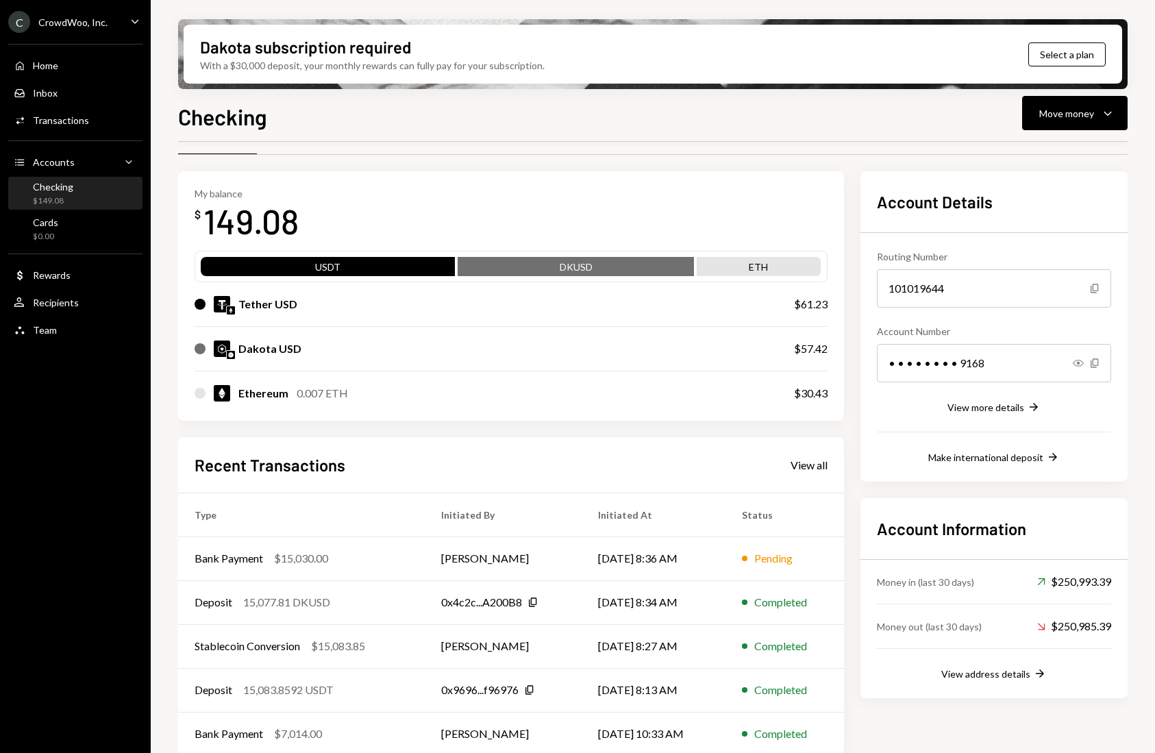
scroll to position [36, 0]
click at [397, 547] on td "Bank Payment $15,030.00" at bounding box center [301, 558] width 247 height 44
